Goal: Task Accomplishment & Management: Manage account settings

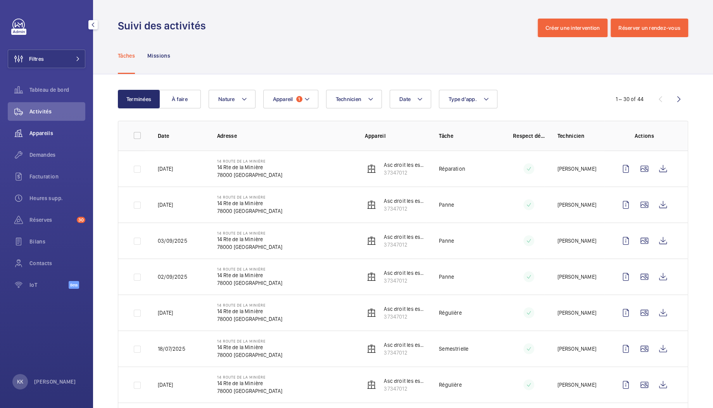
click at [52, 130] on span "Appareils" at bounding box center [57, 133] width 56 height 8
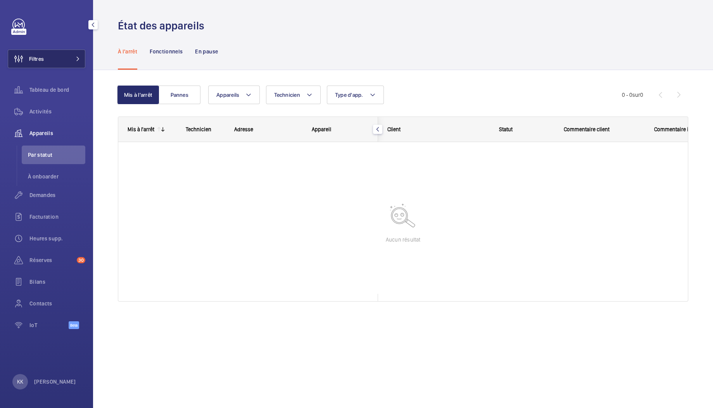
click at [62, 64] on button "Filtres" at bounding box center [47, 59] width 78 height 19
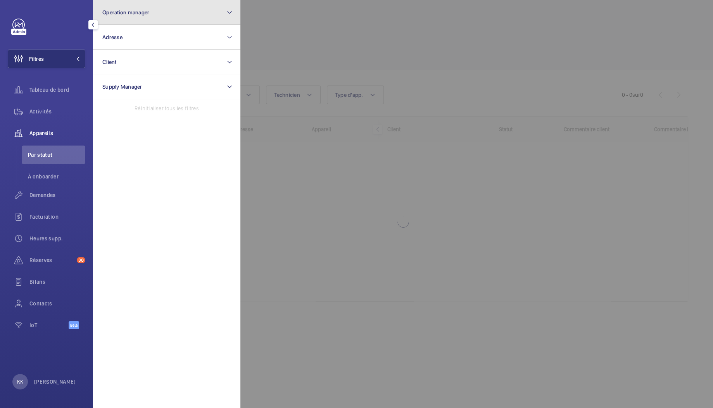
click at [164, 19] on button "Operation manager" at bounding box center [166, 12] width 147 height 25
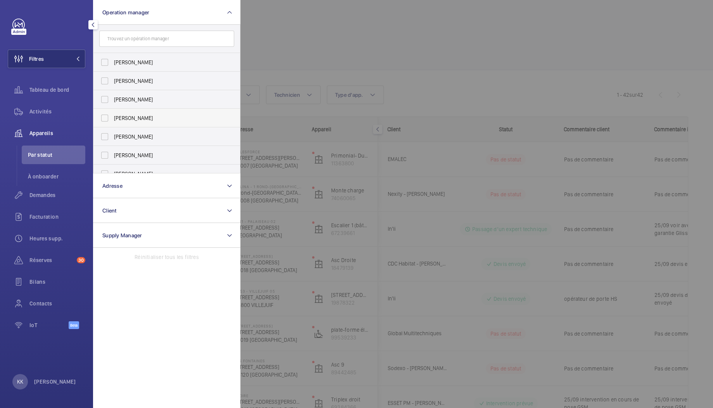
click at [137, 118] on span "[PERSON_NAME]" at bounding box center [167, 118] width 107 height 8
click at [112, 118] on input "[PERSON_NAME]" at bounding box center [105, 118] width 16 height 16
checkbox input "true"
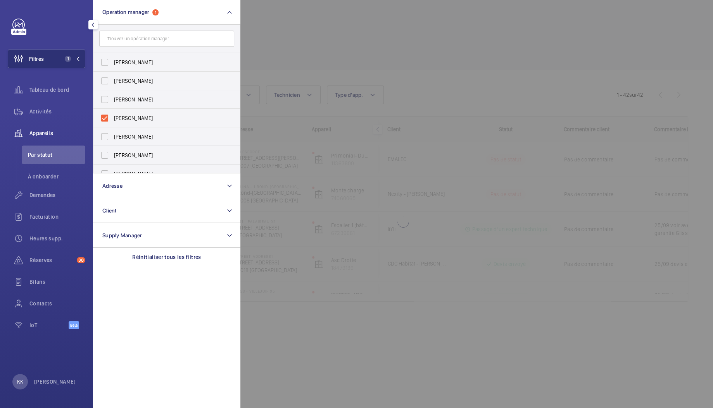
click at [330, 37] on div at bounding box center [596, 204] width 713 height 408
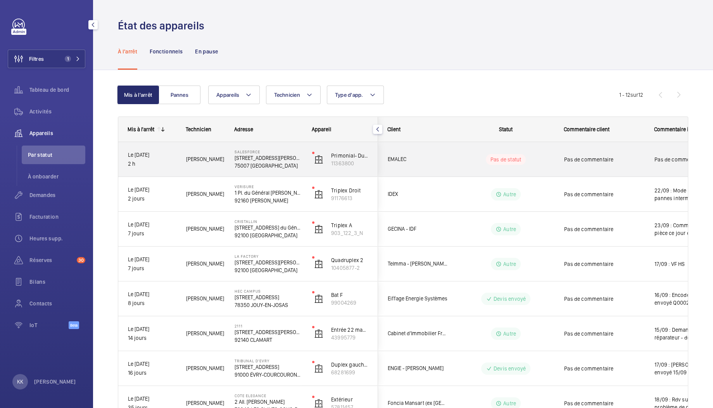
click at [278, 165] on p "75007 [GEOGRAPHIC_DATA]" at bounding box center [267, 166] width 67 height 8
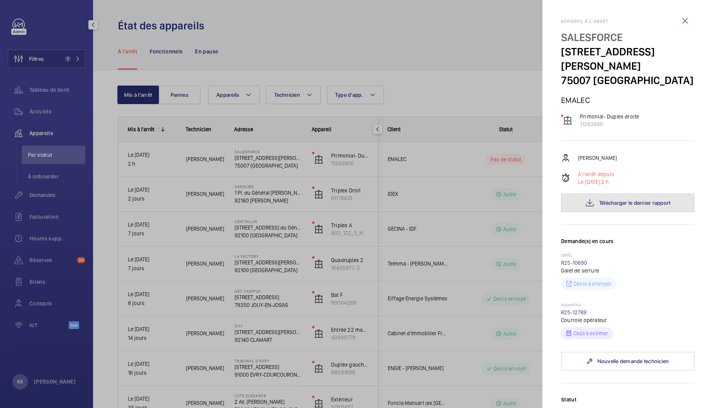
click at [591, 200] on button "Télécharger le dernier rapport" at bounding box center [627, 203] width 133 height 19
click at [565, 311] on link "R25-12789" at bounding box center [574, 313] width 26 height 6
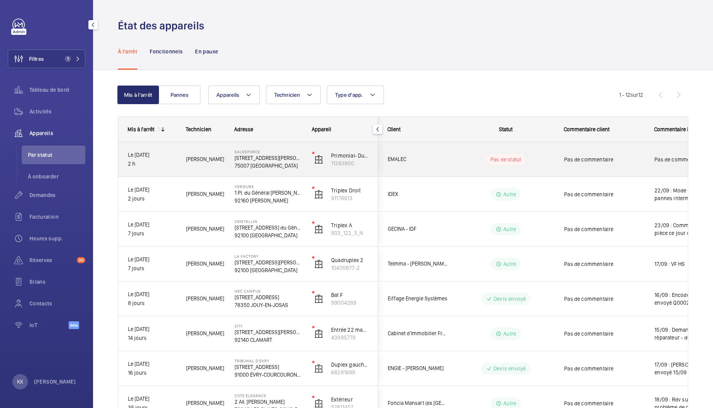
click at [438, 167] on div "EMALEC" at bounding box center [412, 159] width 69 height 24
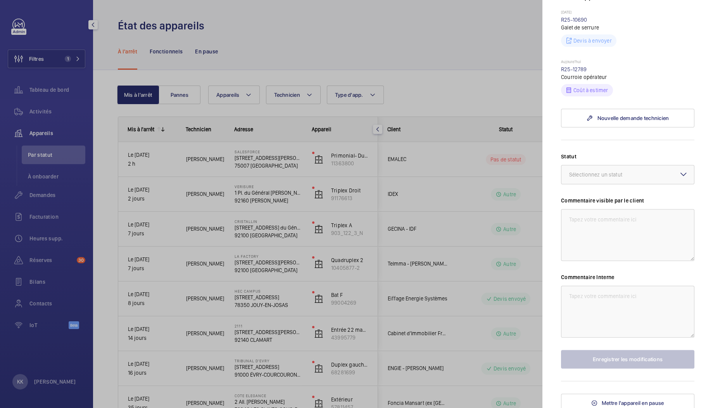
scroll to position [246, 0]
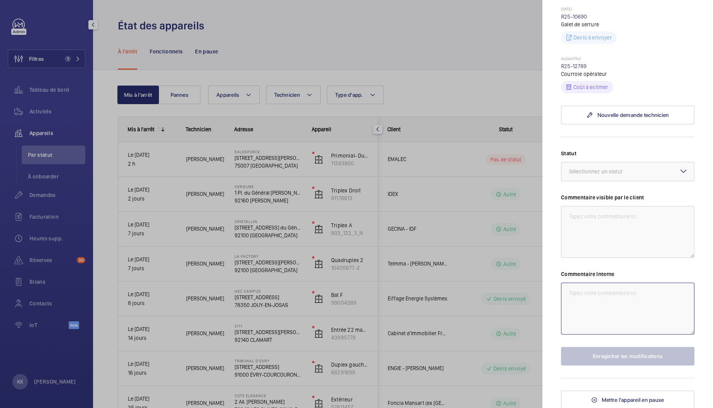
click at [588, 307] on textarea at bounding box center [627, 309] width 133 height 52
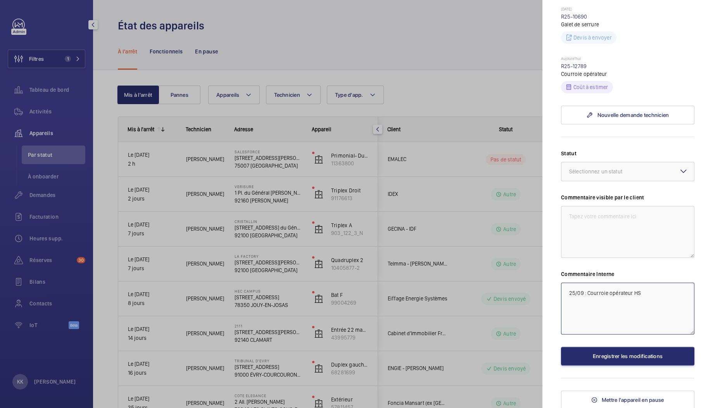
type textarea "25/09 : Courroie opérateur HS"
click at [626, 182] on div "Statut Sélectionnez un statut Commentaire visible par le client Commentaire Int…" at bounding box center [627, 258] width 133 height 216
click at [629, 171] on div "Sélectionnez un statut" at bounding box center [605, 172] width 72 height 8
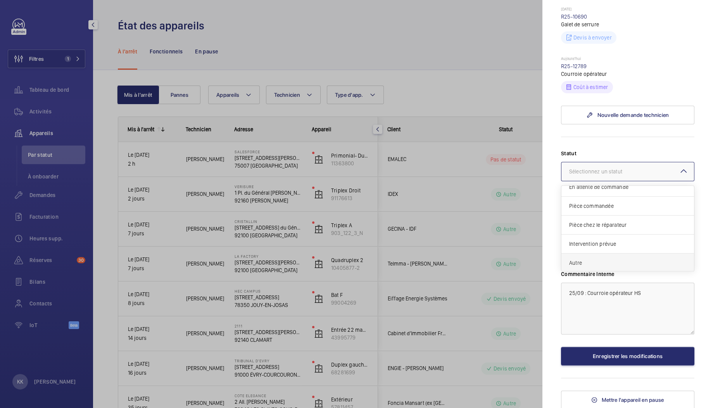
click at [603, 267] on div "Autre" at bounding box center [627, 263] width 133 height 19
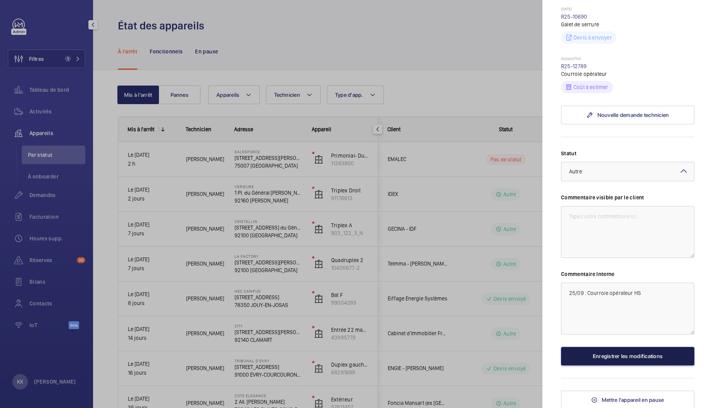
click at [609, 354] on button "Enregistrer les modifications" at bounding box center [627, 356] width 133 height 19
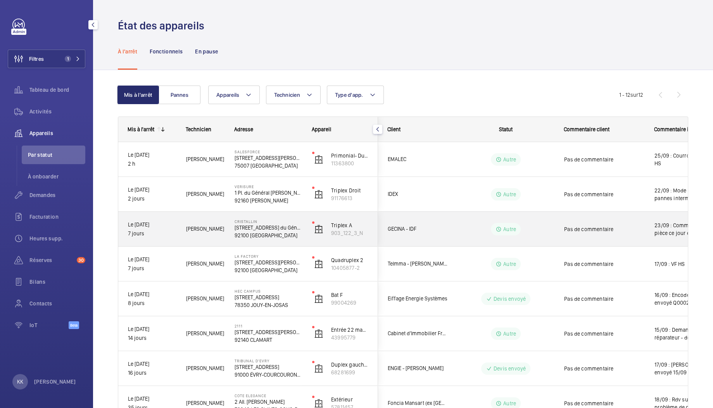
scroll to position [2, 0]
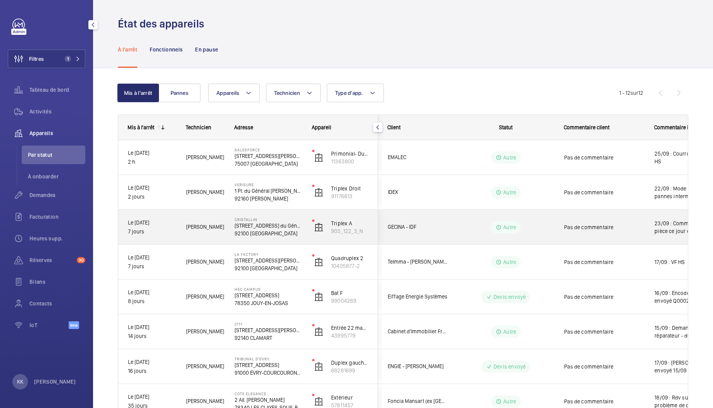
click at [217, 234] on div "[PERSON_NAME]" at bounding box center [201, 227] width 48 height 24
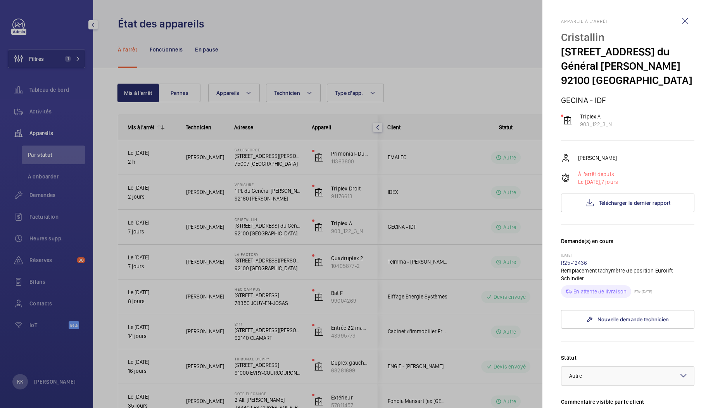
scroll to position [33, 0]
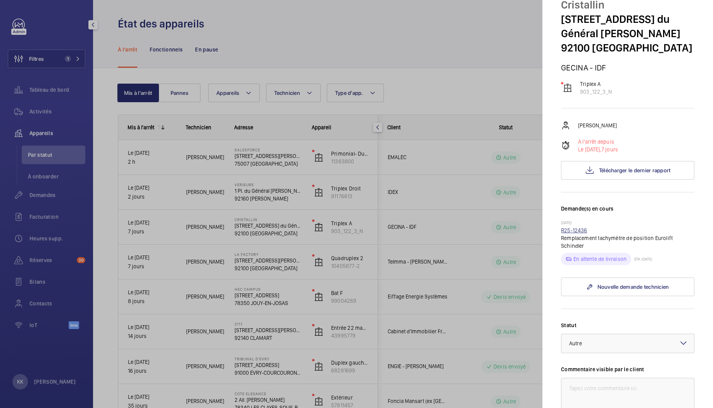
click at [572, 231] on link "R25-12436" at bounding box center [574, 231] width 26 height 6
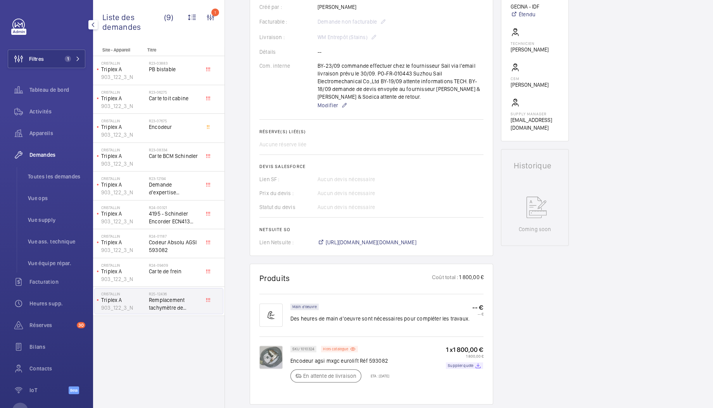
scroll to position [140, 0]
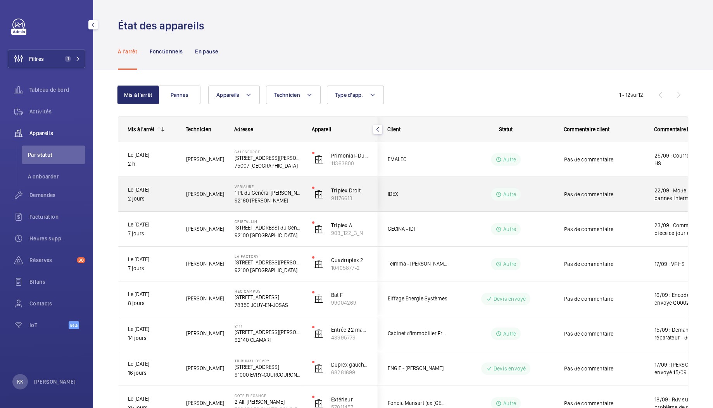
click at [250, 194] on p "1 Pl. du Général [PERSON_NAME]" at bounding box center [267, 193] width 67 height 8
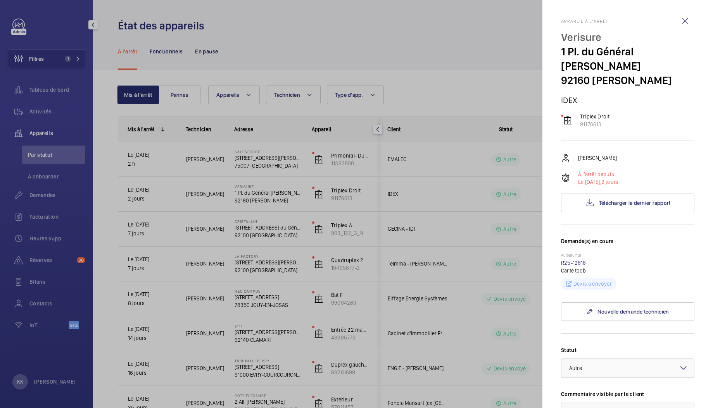
click at [134, 231] on div at bounding box center [356, 204] width 713 height 408
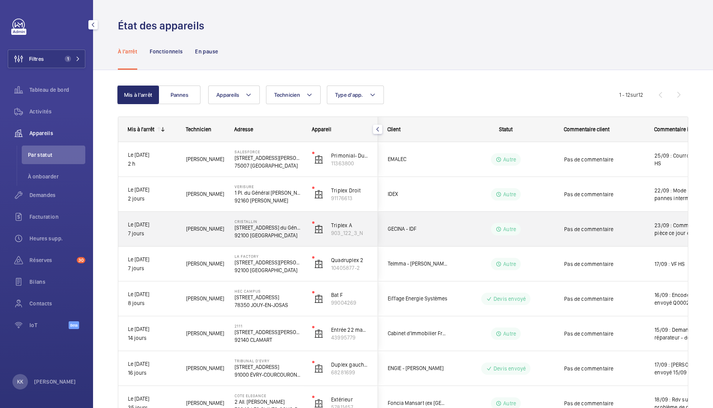
click at [221, 224] on div "[PERSON_NAME]" at bounding box center [201, 229] width 48 height 24
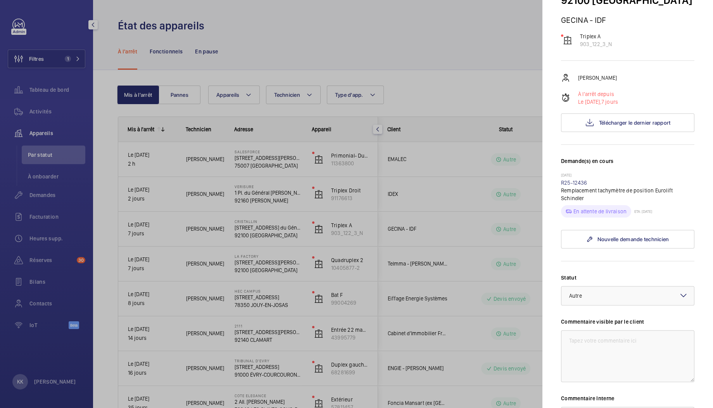
scroll to position [205, 0]
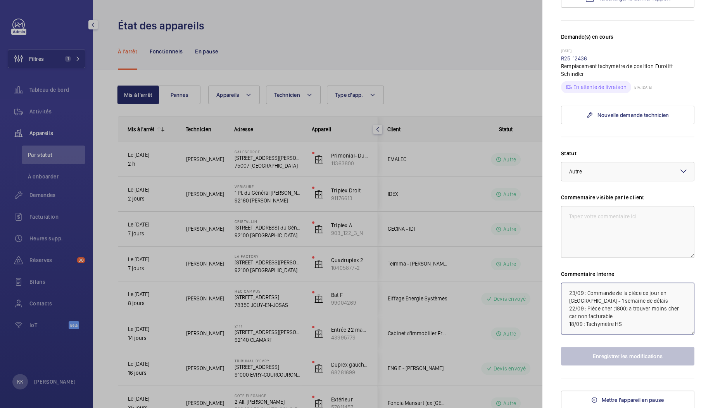
click at [567, 293] on textarea "23/09 : Commande de la pièce ce jour en [GEOGRAPHIC_DATA] - 1 semaine de délais…" at bounding box center [627, 309] width 133 height 52
click at [156, 260] on div at bounding box center [356, 204] width 713 height 408
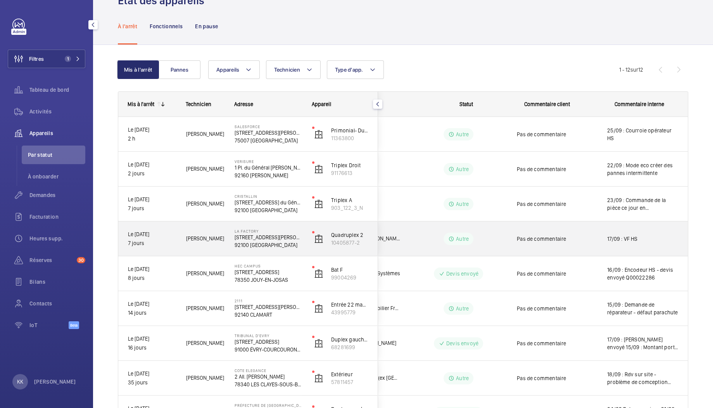
scroll to position [0, 54]
click at [215, 247] on div "[PERSON_NAME]" at bounding box center [201, 239] width 48 height 24
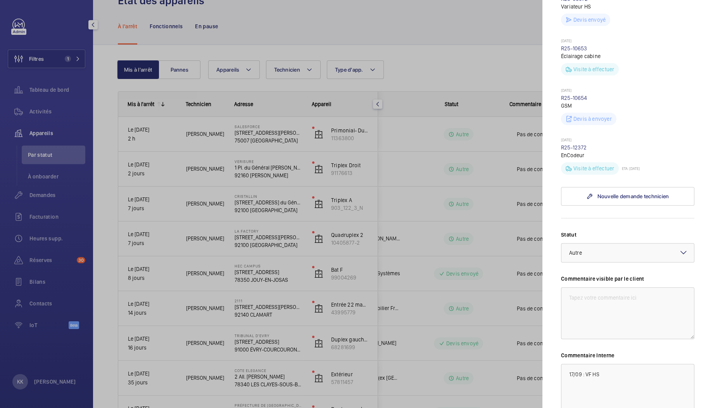
scroll to position [324, 0]
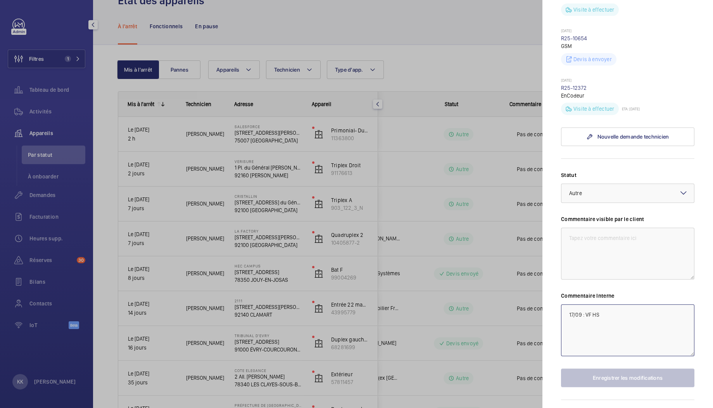
click at [567, 340] on textarea "17/09 : VF HS" at bounding box center [627, 331] width 133 height 52
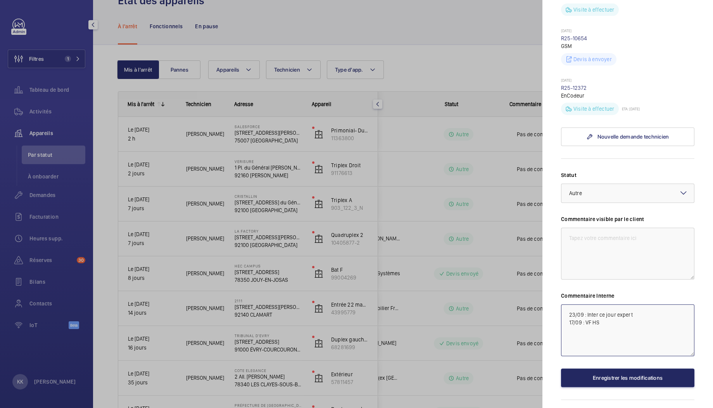
type textarea "23/09 : Inter ce jour expert 17/09 : VF HS"
click at [599, 388] on button "Enregistrer les modifications" at bounding box center [627, 378] width 133 height 19
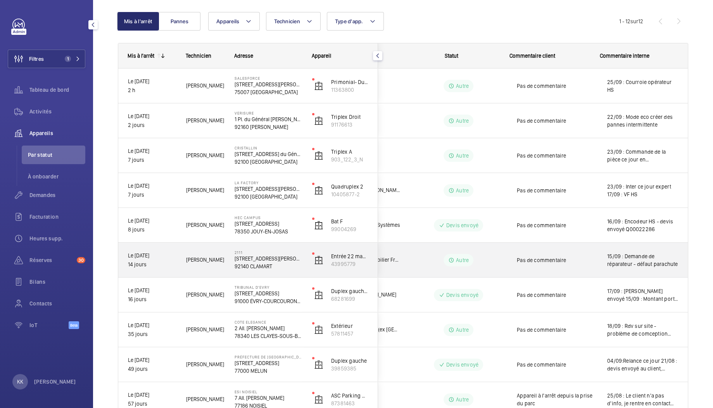
scroll to position [75, 0]
click at [233, 257] on div "2111 [STREET_ADDRESS][PERSON_NAME]" at bounding box center [263, 259] width 77 height 35
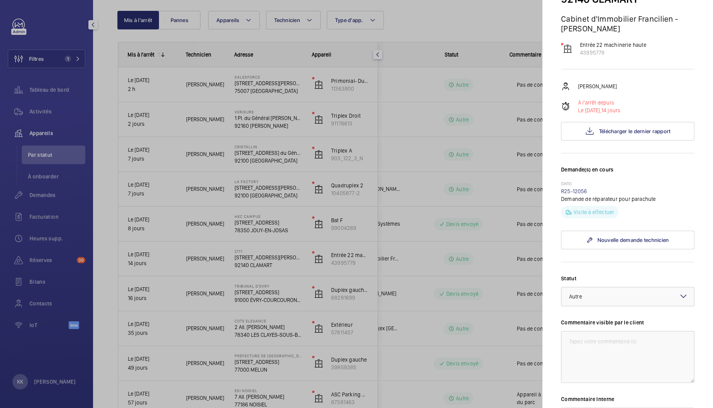
scroll to position [207, 0]
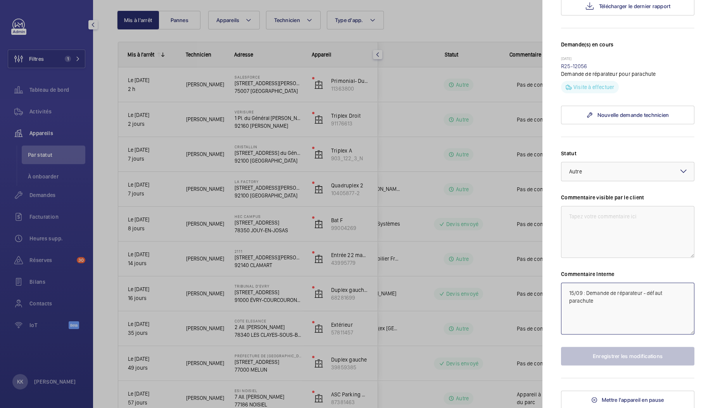
click at [569, 291] on textarea "15/09 : Demande de réparateur - défaut parachute" at bounding box center [627, 309] width 133 height 52
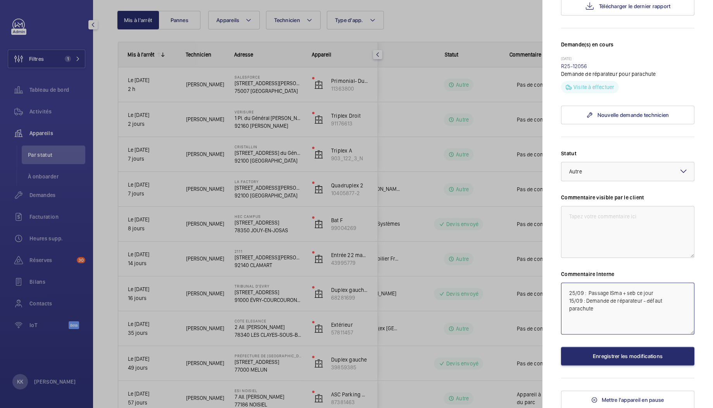
click at [612, 293] on textarea "25/09 : Passage ISma + seb ce jour 15/09 : Demande de réparateur - défaut parac…" at bounding box center [627, 309] width 133 height 52
click at [611, 293] on textarea "25/09 : Passage Isma + Seb ce jour 15/09 : Demande de réparateur - défaut parac…" at bounding box center [627, 309] width 133 height 52
click at [660, 289] on textarea "25/09 : Passage Isma + Seb ce jour 15/09 : Demande de réparateur - défaut parac…" at bounding box center [627, 309] width 133 height 52
type textarea "25/09 : Passage Isma + Seb ce jour 15/09 : Demande de réparateur - défaut parac…"
click at [625, 358] on button "Enregistrer les modifications" at bounding box center [627, 356] width 133 height 19
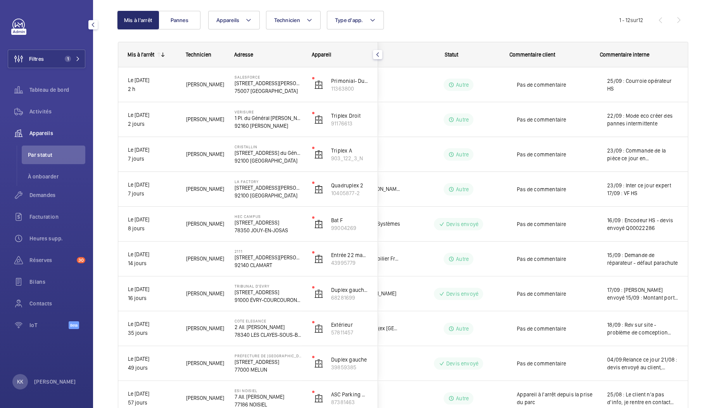
scroll to position [0, 0]
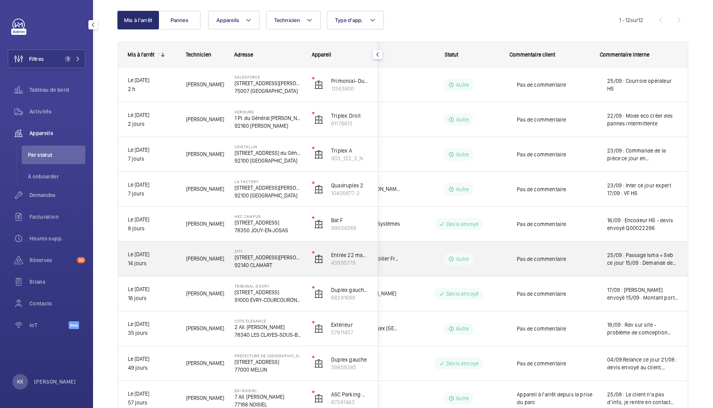
click at [241, 263] on p "92140 CLAMART" at bounding box center [267, 266] width 67 height 8
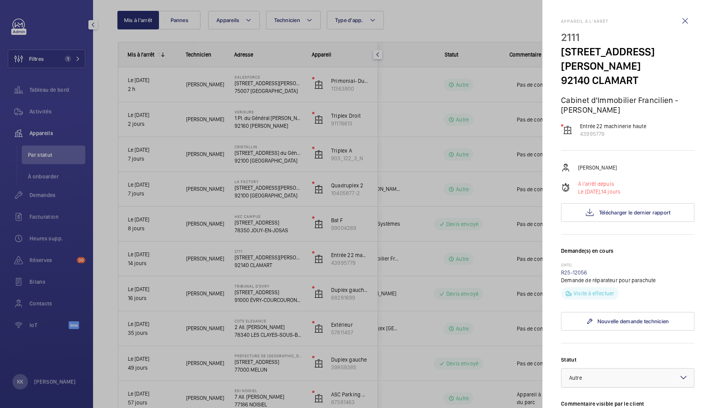
scroll to position [207, 0]
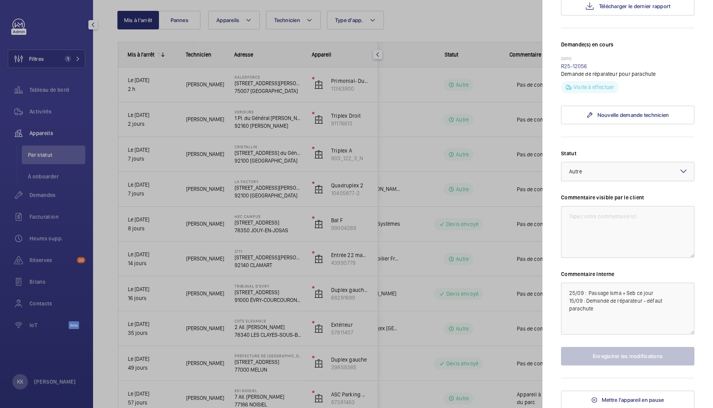
click at [322, 231] on div at bounding box center [356, 204] width 713 height 408
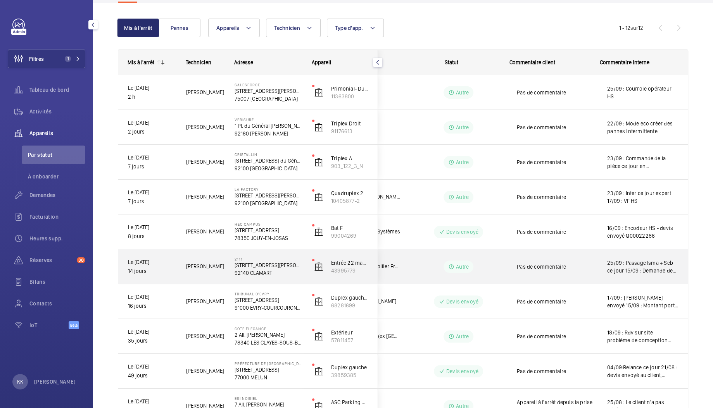
scroll to position [0, 0]
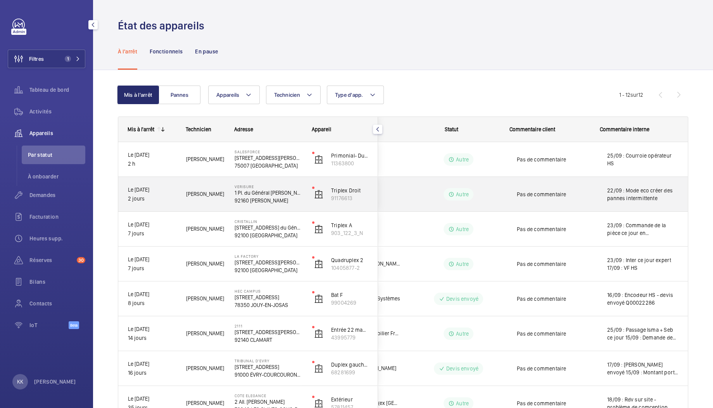
click at [271, 200] on p "92160 [PERSON_NAME]" at bounding box center [267, 201] width 67 height 8
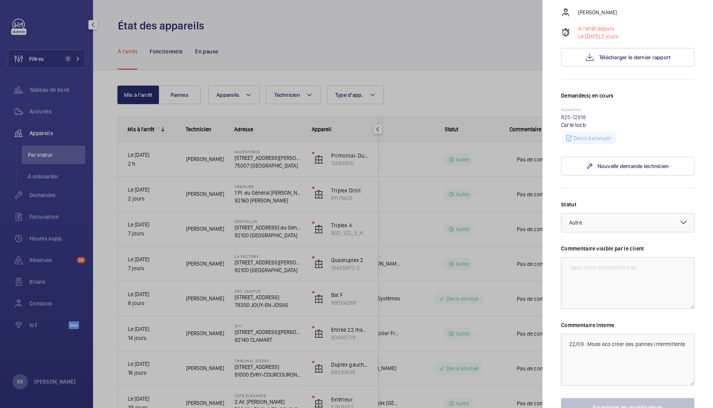
scroll to position [183, 0]
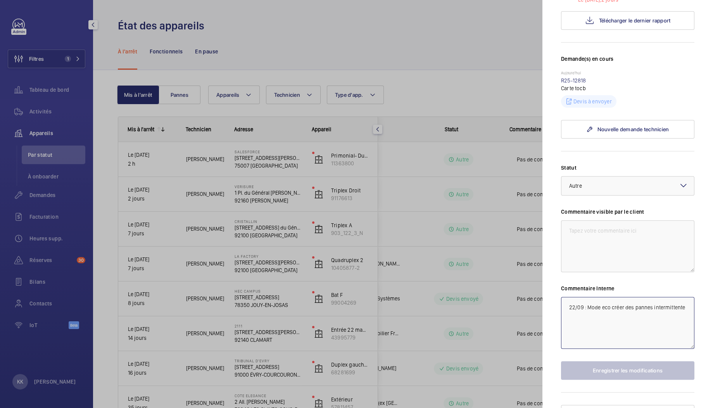
click at [565, 297] on textarea "22/09 : Mode eco créer des pannes intermittente" at bounding box center [627, 323] width 133 height 52
paste textarea "25/09 : Passage Isma + Seb ce jour"
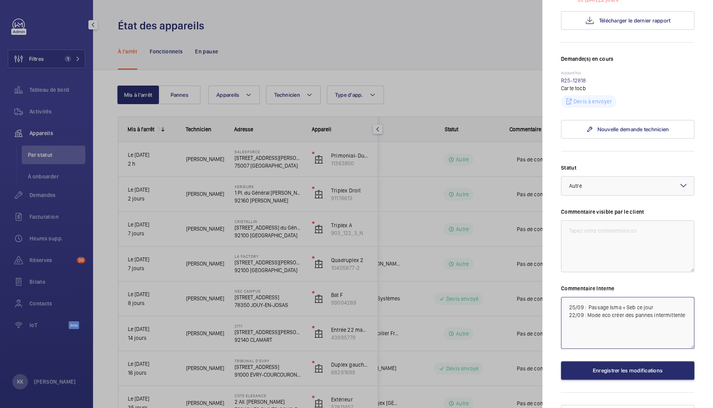
type textarea "25/09 : Passage Isma + Seb ce jour 22/09 : Mode eco créer des pannes intermitte…"
click at [622, 365] on div "Appareil à l'arrêt Verisure 1 Pl. du Général [PERSON_NAME] 92160 [PERSON_NAME] …" at bounding box center [627, 130] width 133 height 588
click at [624, 362] on button "Enregistrer les modifications" at bounding box center [627, 371] width 133 height 19
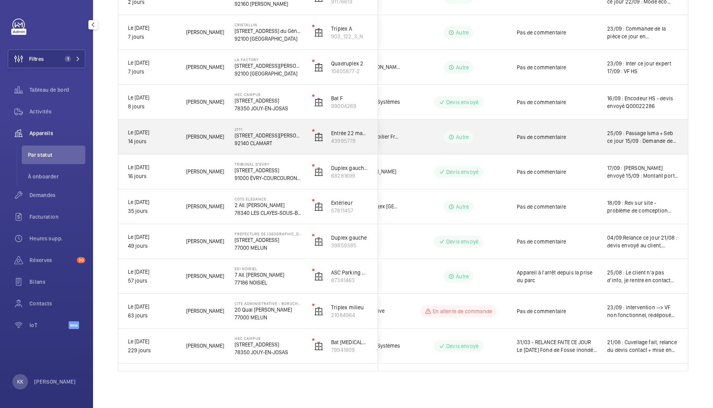
scroll to position [0, 0]
